Goal: Task Accomplishment & Management: Manage account settings

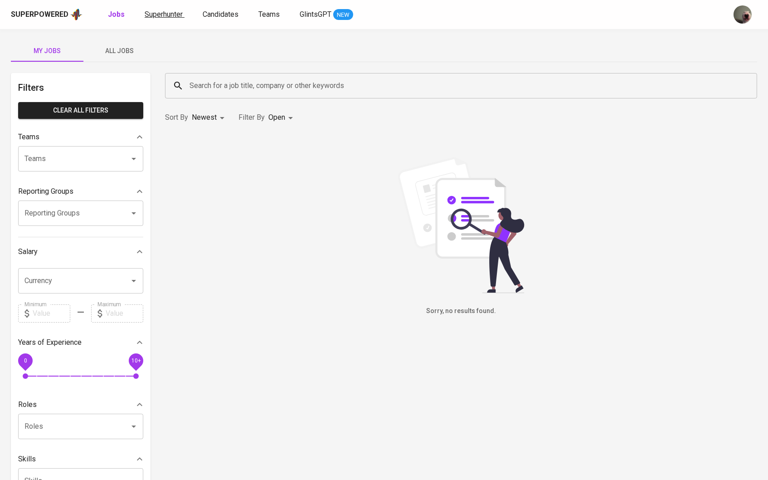
click at [160, 11] on span "Superhunter" at bounding box center [164, 14] width 38 height 9
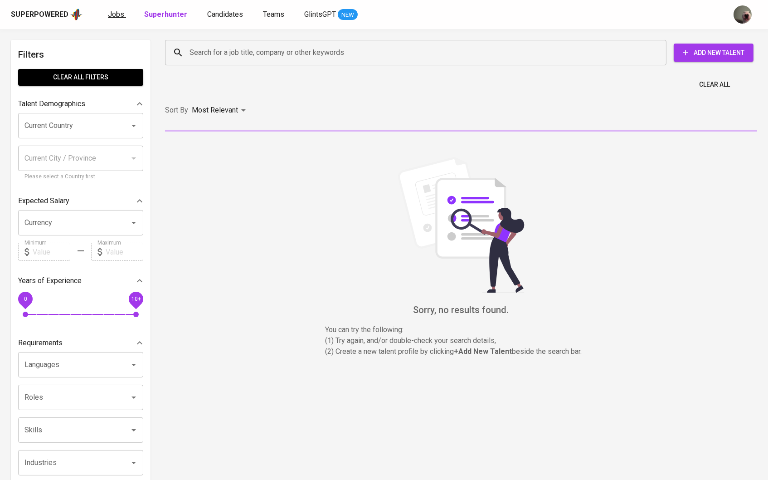
click at [119, 16] on span "Jobs" at bounding box center [116, 14] width 16 height 9
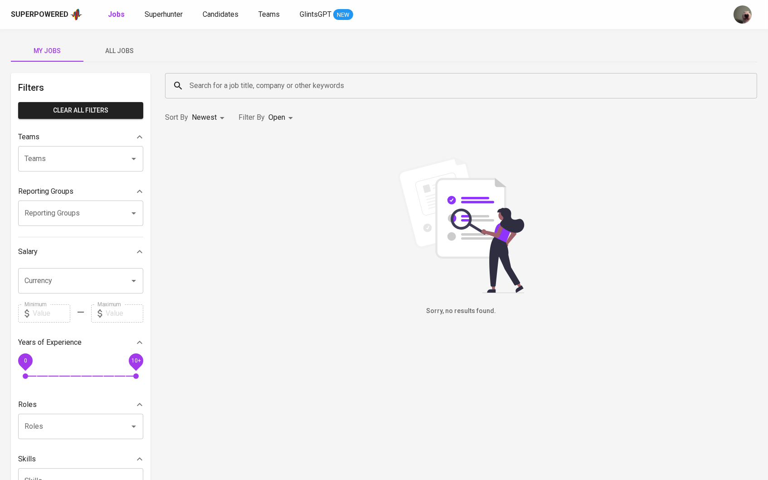
click at [125, 50] on span "All Jobs" at bounding box center [120, 50] width 62 height 11
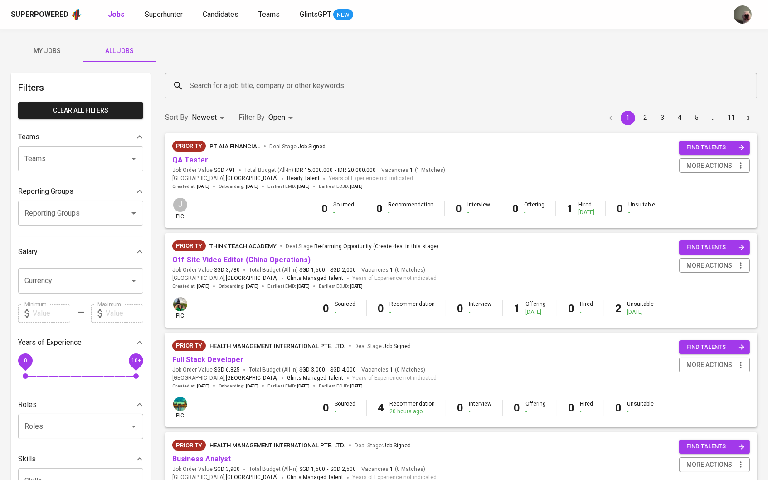
click at [277, 98] on div "Search for a job title, company or other keywords" at bounding box center [461, 85] width 592 height 25
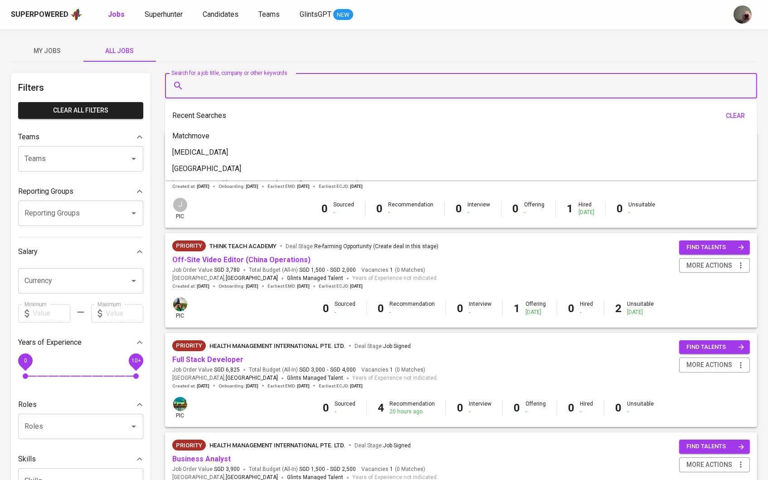
click at [274, 93] on input "Search for a job title, company or other keywords" at bounding box center [463, 85] width 552 height 17
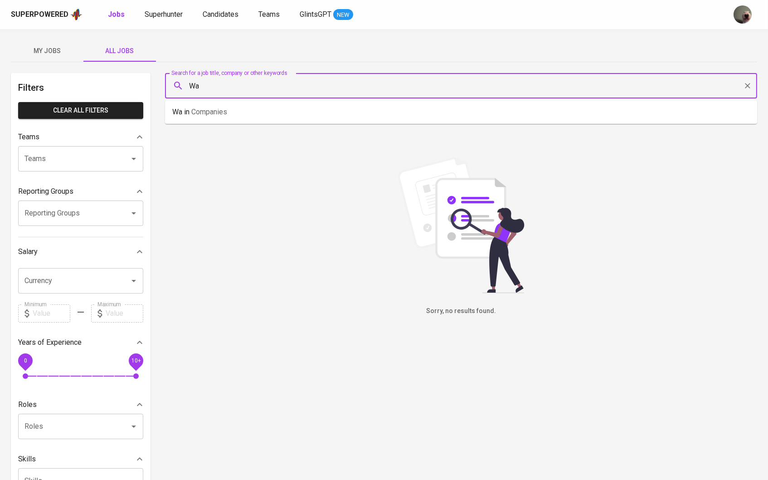
type input "W"
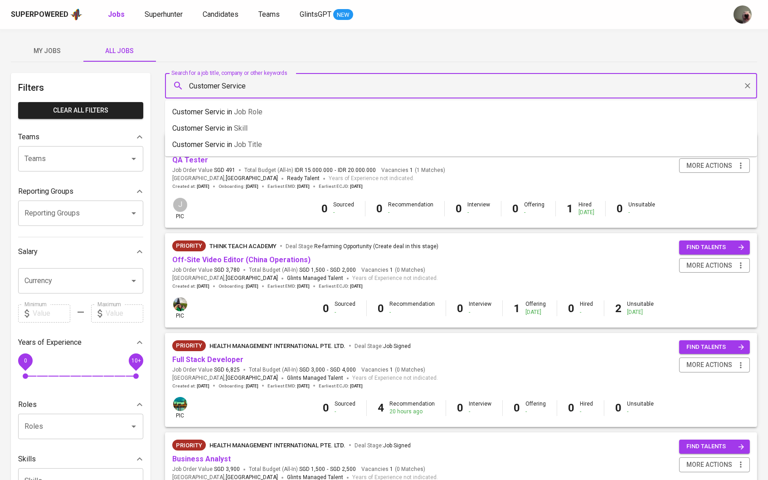
type input "Customer Service"
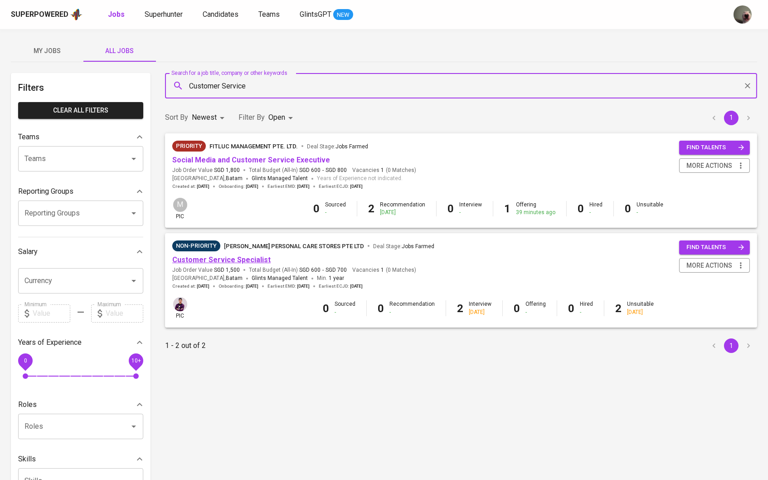
click at [204, 260] on link "Customer Service Specialist" at bounding box center [221, 259] width 98 height 9
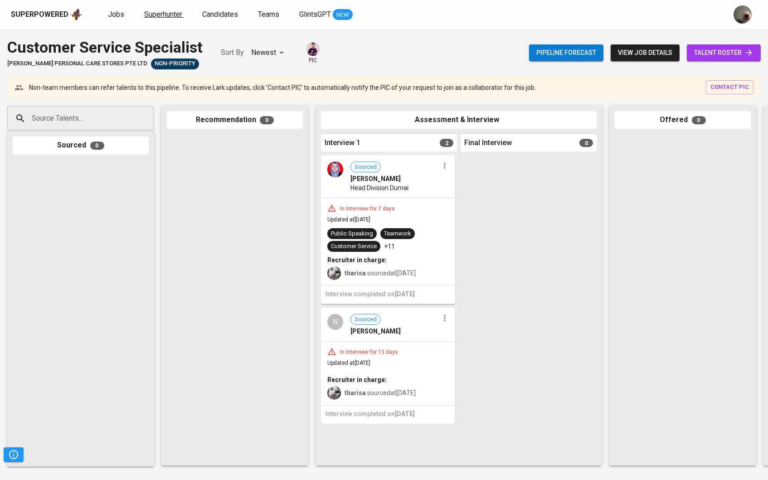
click at [161, 17] on span "Superhunter" at bounding box center [163, 14] width 38 height 9
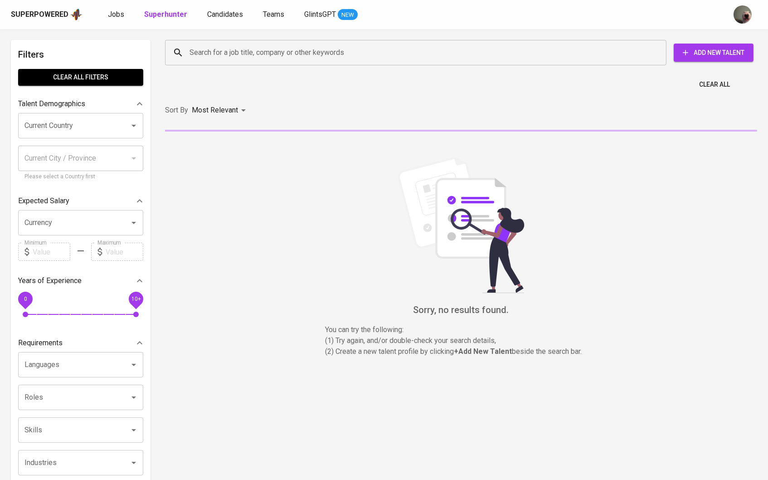
click at [211, 54] on input "Search for a job title, company or other keywords" at bounding box center [418, 52] width 462 height 17
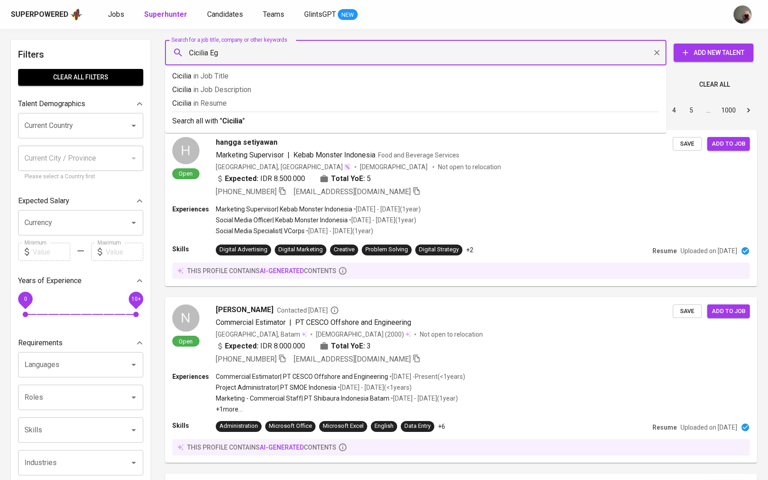
type input "[PERSON_NAME]"
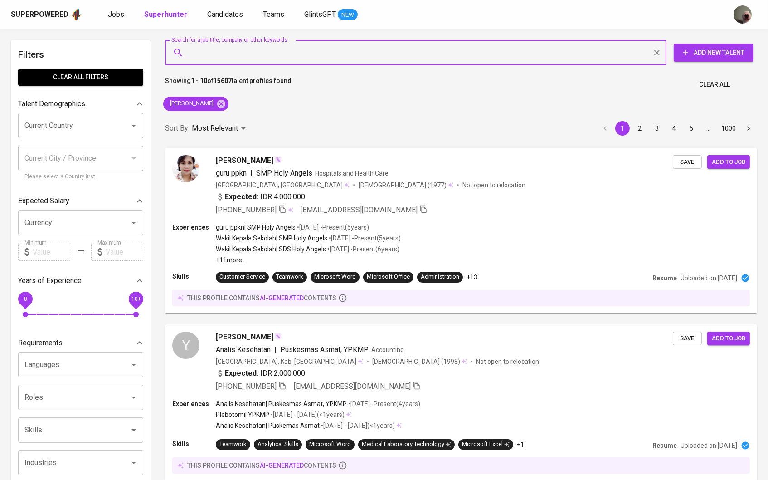
click at [255, 52] on input "Search for a job title, company or other keywords" at bounding box center [418, 52] width 462 height 17
paste input "[EMAIL_ADDRESS][DOMAIN_NAME]"
type input "[EMAIL_ADDRESS][DOMAIN_NAME]"
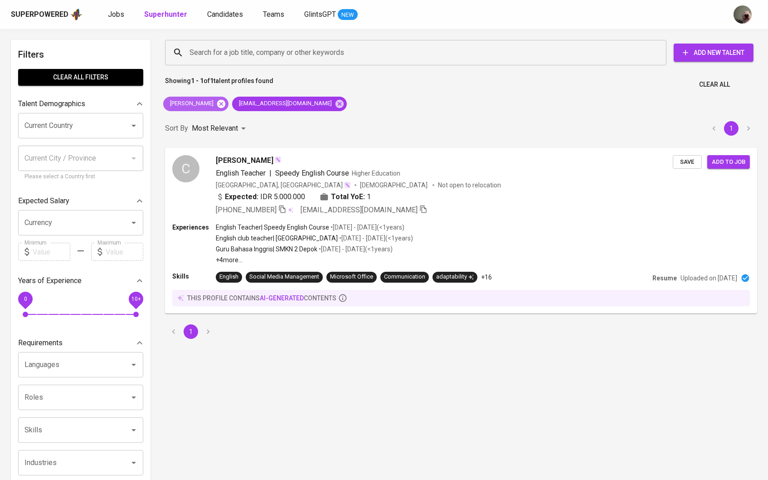
click at [217, 105] on icon at bounding box center [221, 103] width 8 height 8
click at [687, 155] on button "Save" at bounding box center [687, 162] width 29 height 14
click at [210, 16] on span "Candidates" at bounding box center [225, 14] width 36 height 9
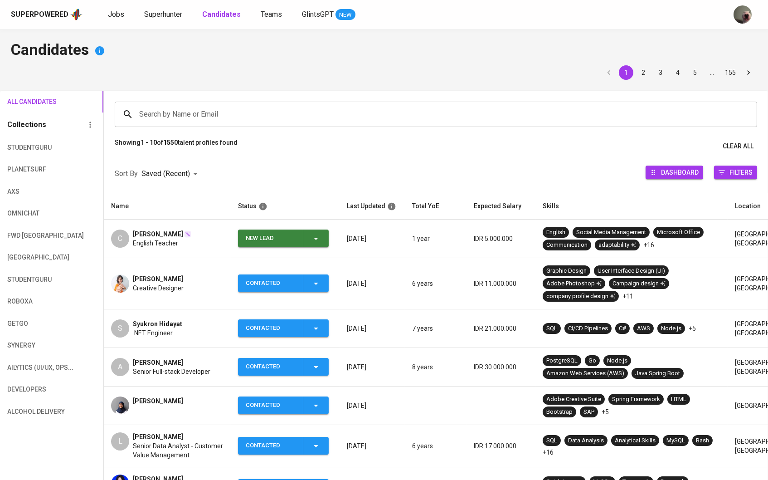
click at [315, 237] on icon "button" at bounding box center [316, 238] width 11 height 11
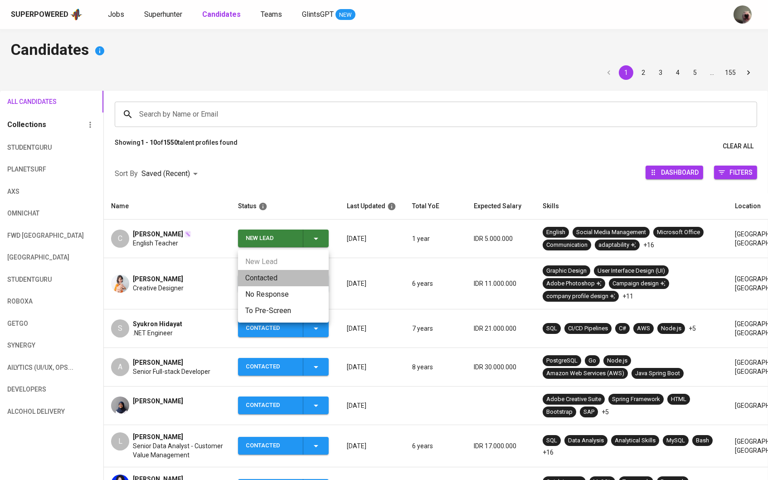
click at [285, 279] on li "Contacted" at bounding box center [283, 278] width 91 height 16
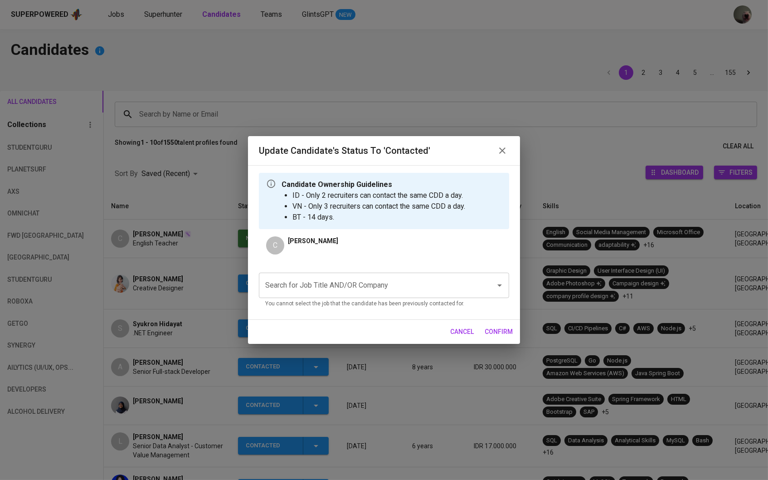
click at [278, 276] on div "Search for Job Title AND/OR Company" at bounding box center [384, 285] width 250 height 25
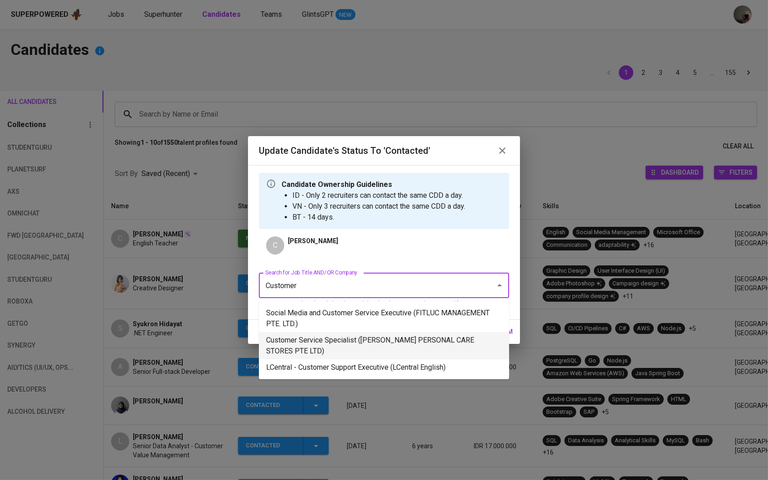
click at [307, 343] on li "Customer Service Specialist ([PERSON_NAME] PERSONAL CARE STORES PTE LTD)" at bounding box center [384, 345] width 250 height 27
type input "Customer"
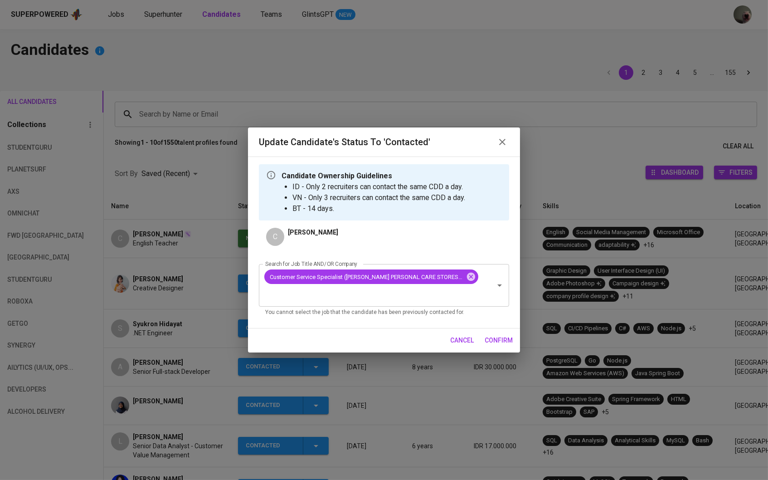
click at [508, 344] on span "confirm" at bounding box center [499, 340] width 28 height 11
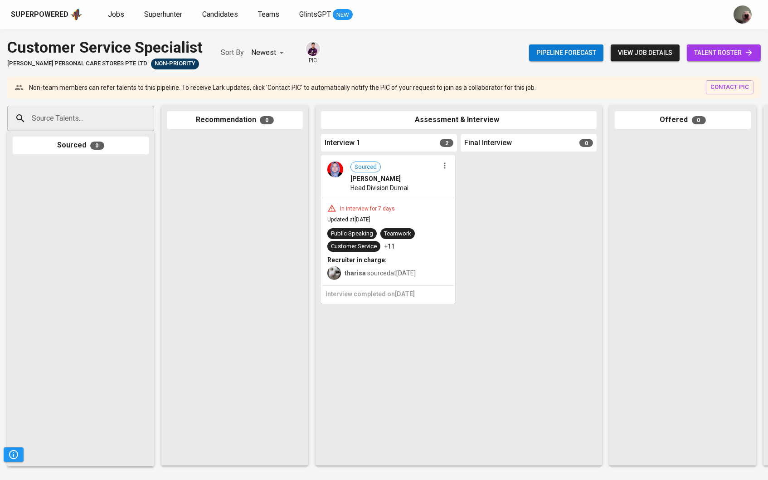
click at [82, 117] on input "Source Talents..." at bounding box center [76, 118] width 95 height 17
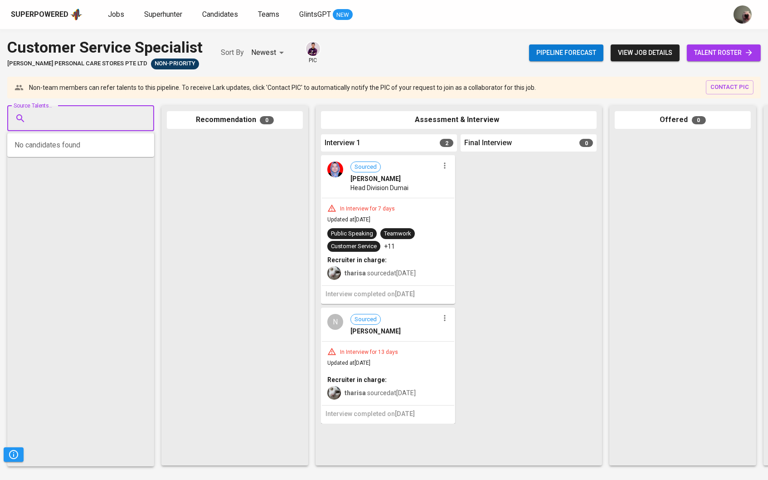
paste input "[EMAIL_ADDRESS][DOMAIN_NAME]"
type input "[EMAIL_ADDRESS][DOMAIN_NAME]"
click at [83, 158] on span "[EMAIL_ADDRESS][DOMAIN_NAME]" at bounding box center [80, 162] width 85 height 9
